Goal: Navigation & Orientation: Find specific page/section

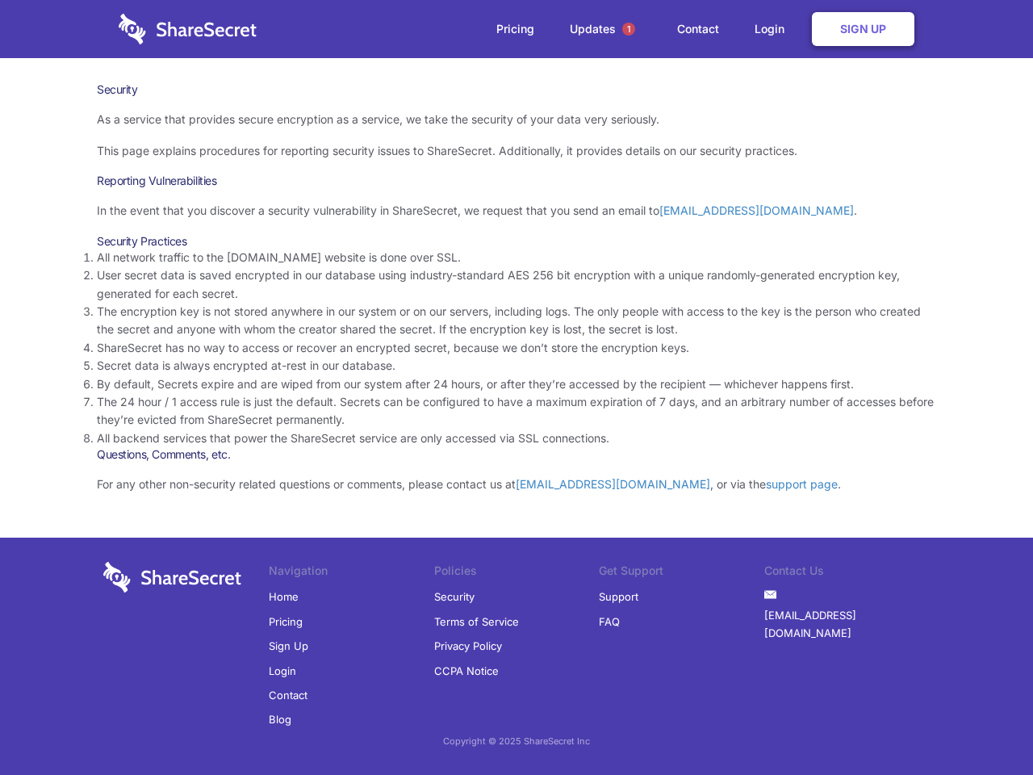
click at [516, 387] on li "By default, Secrets expire and are wiped from our system after 24 hours, or aft…" at bounding box center [516, 384] width 839 height 18
click at [629, 29] on span "1" at bounding box center [628, 29] width 13 height 13
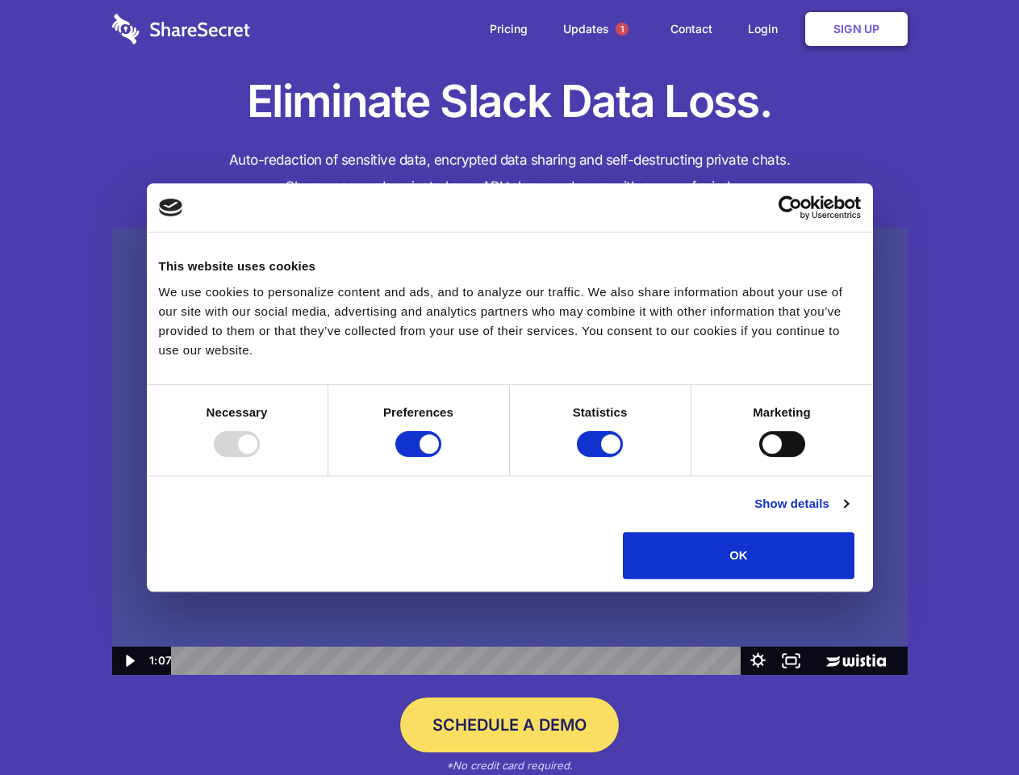
click at [509, 387] on img at bounding box center [510, 452] width 796 height 448
click at [260, 457] on div at bounding box center [237, 444] width 46 height 26
click at [441, 457] on input "Preferences" at bounding box center [418, 444] width 46 height 26
checkbox input "false"
click at [602, 457] on input "Statistics" at bounding box center [600, 444] width 46 height 26
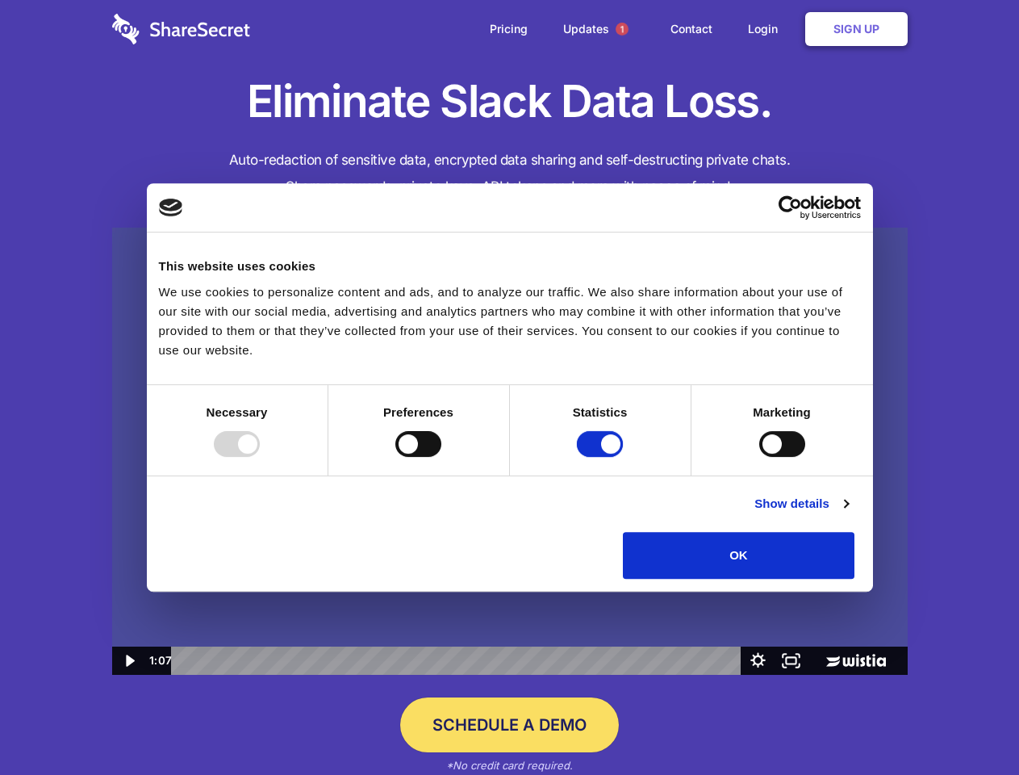
checkbox input "false"
click at [759, 457] on input "Marketing" at bounding box center [782, 444] width 46 height 26
checkbox input "true"
click at [848, 513] on link "Show details" at bounding box center [802, 503] width 94 height 19
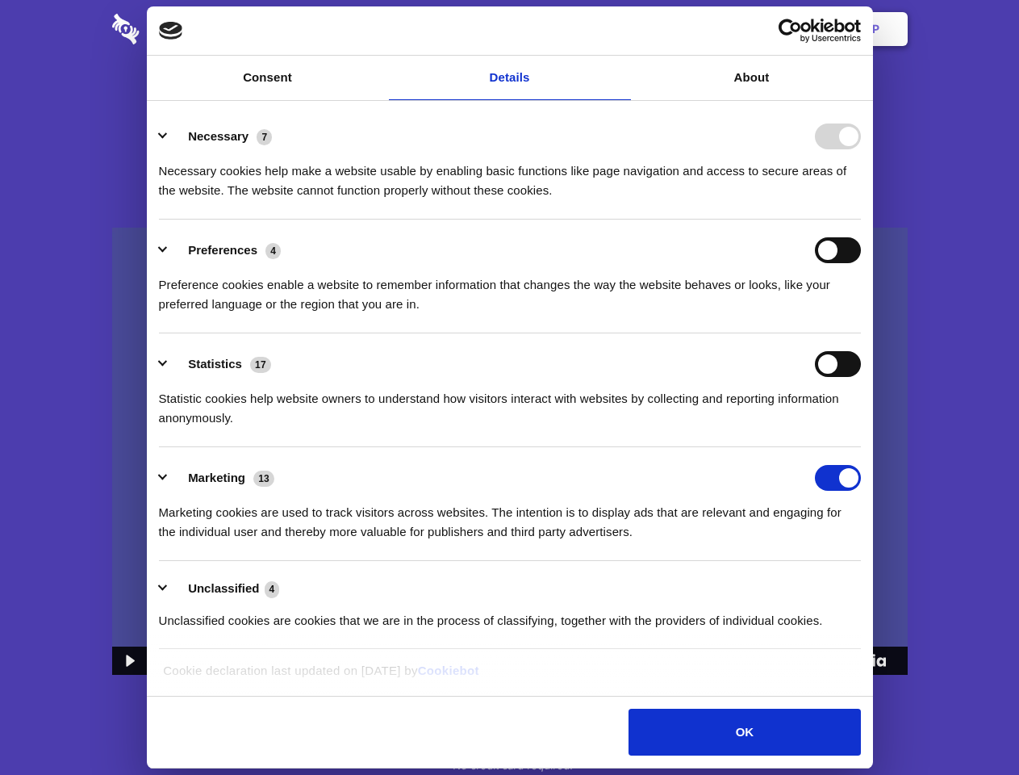
click at [861, 220] on li "Necessary 7 Necessary cookies help make a website usable by enabling basic func…" at bounding box center [510, 163] width 702 height 114
click at [621, 29] on span "1" at bounding box center [622, 29] width 13 height 13
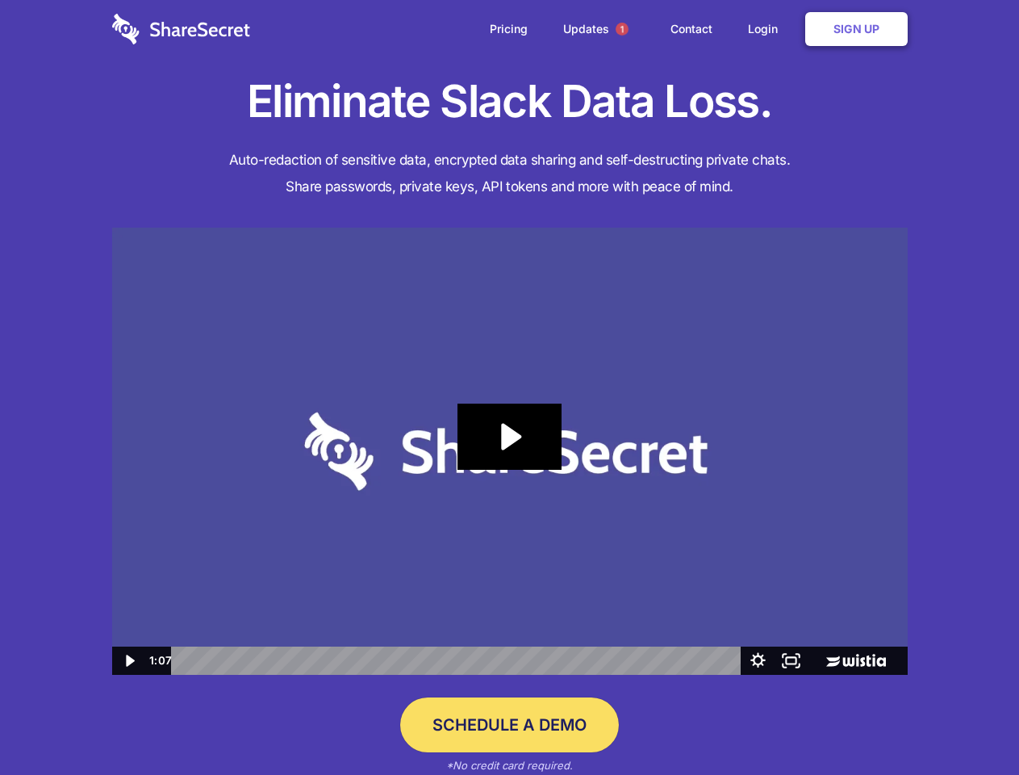
click at [510, 451] on icon "Play Video: Sharesecret Slack Extension" at bounding box center [509, 437] width 103 height 66
